Goal: Navigation & Orientation: Find specific page/section

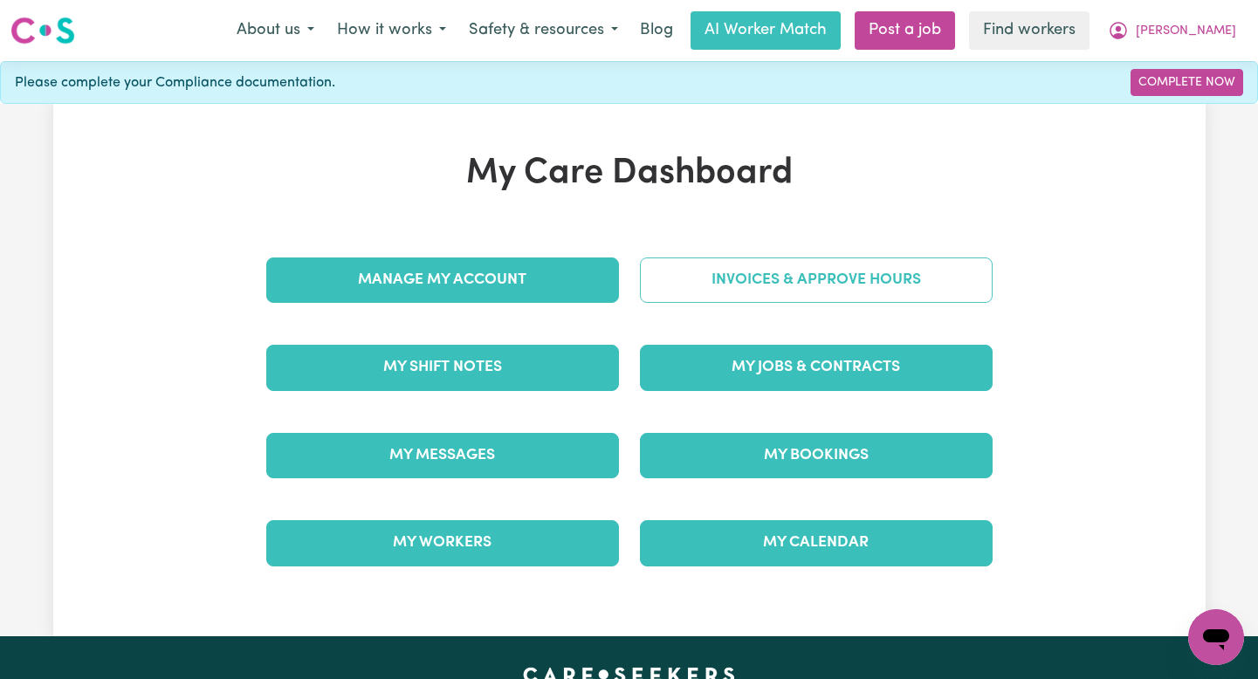
click at [827, 278] on link "Invoices & Approve Hours" at bounding box center [816, 279] width 353 height 45
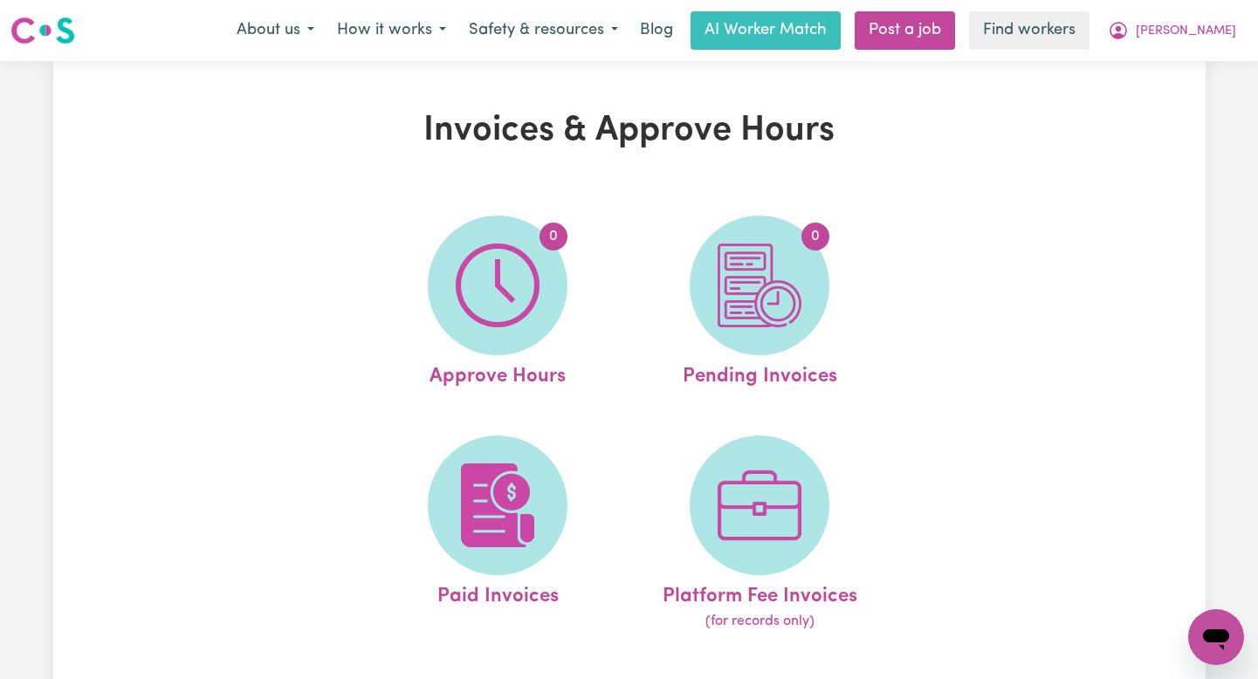
click at [501, 544] on img at bounding box center [498, 505] width 84 height 84
click at [568, 553] on link "Paid Invoices" at bounding box center [497, 534] width 251 height 197
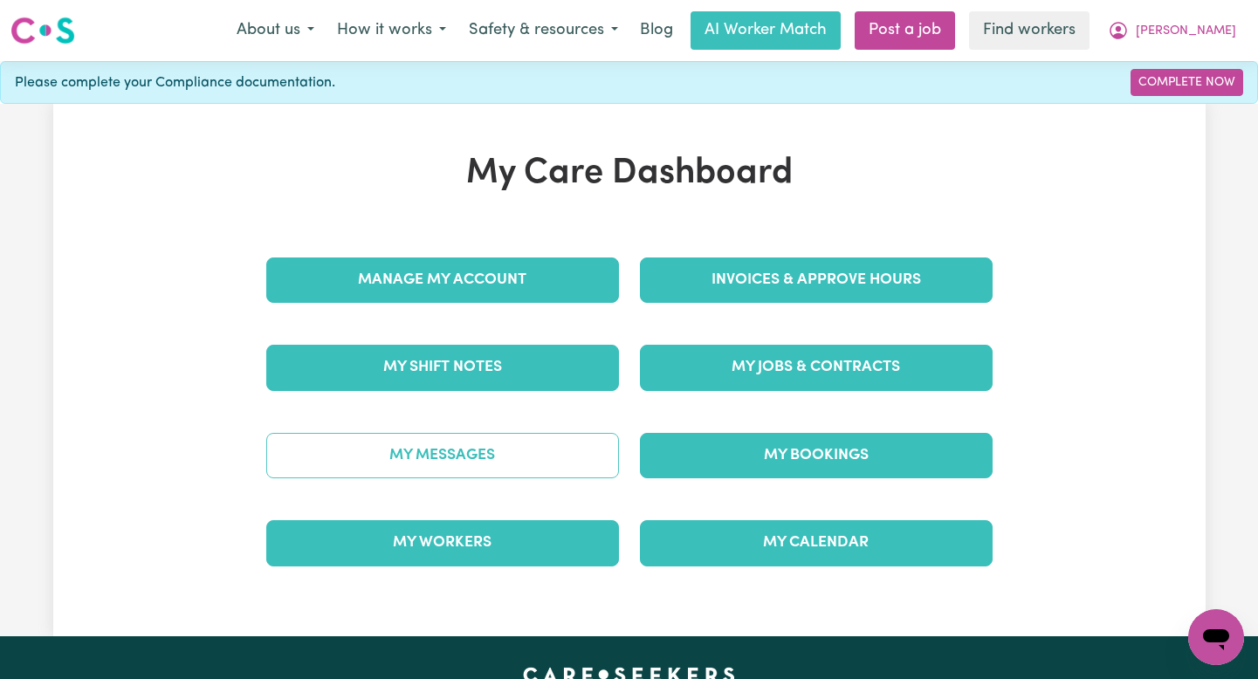
click at [489, 452] on link "My Messages" at bounding box center [442, 455] width 353 height 45
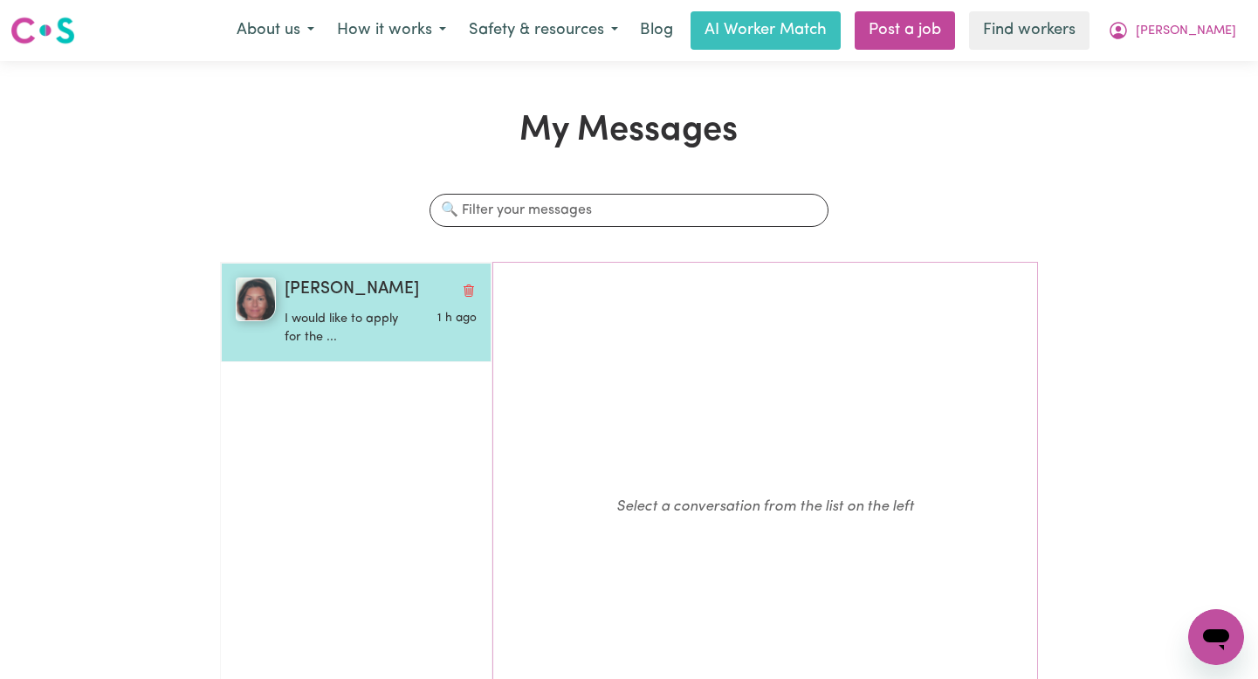
click at [402, 335] on p "I would like to apply for the ..." at bounding box center [349, 329] width 128 height 38
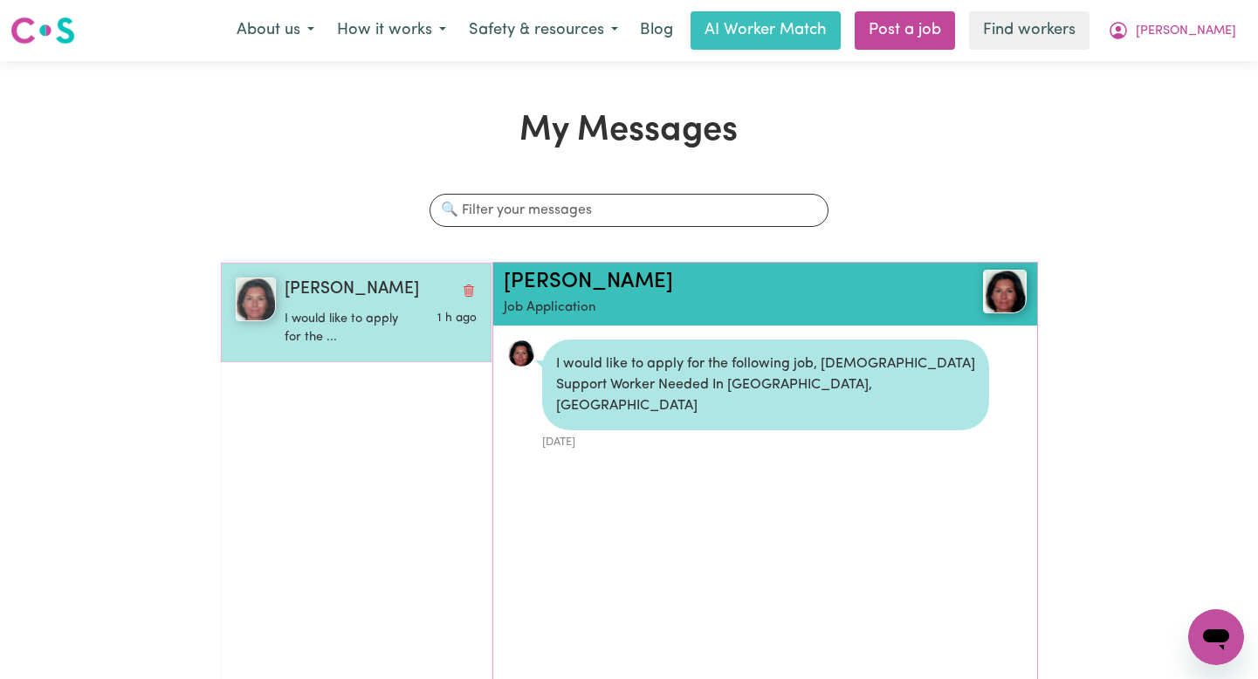
scroll to position [10, 0]
